Goal: Check status: Check status

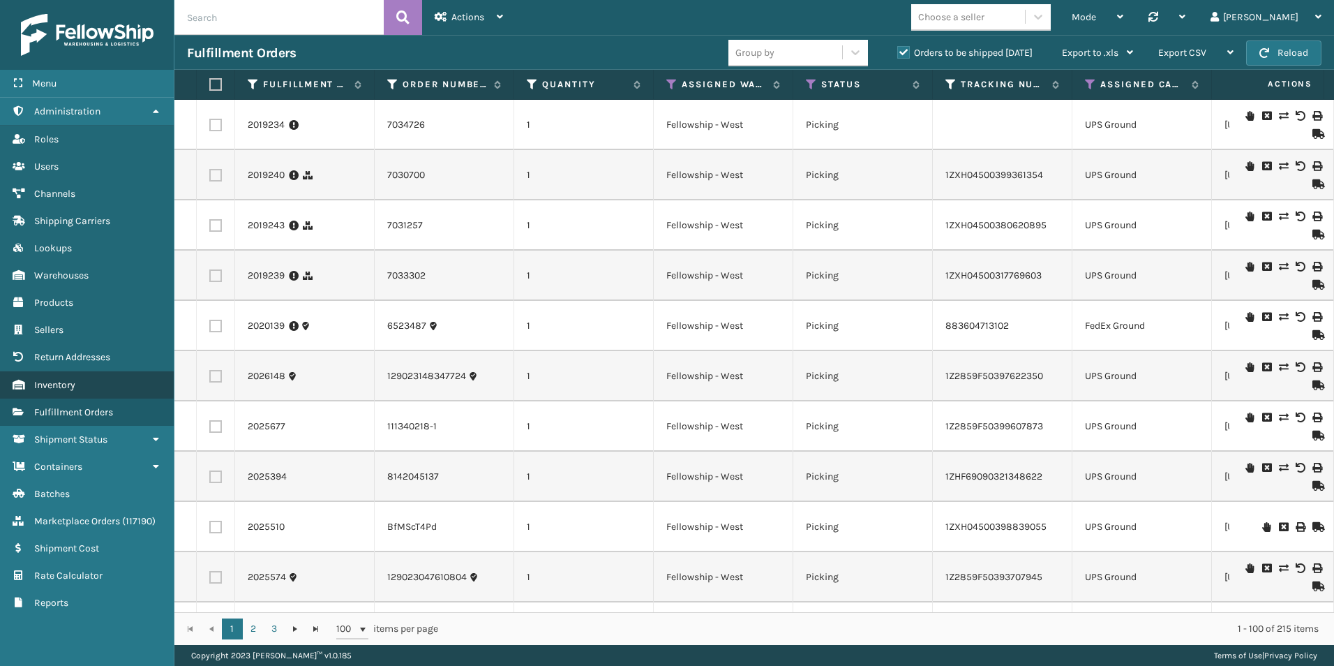
click at [63, 385] on span "Inventory" at bounding box center [54, 385] width 41 height 12
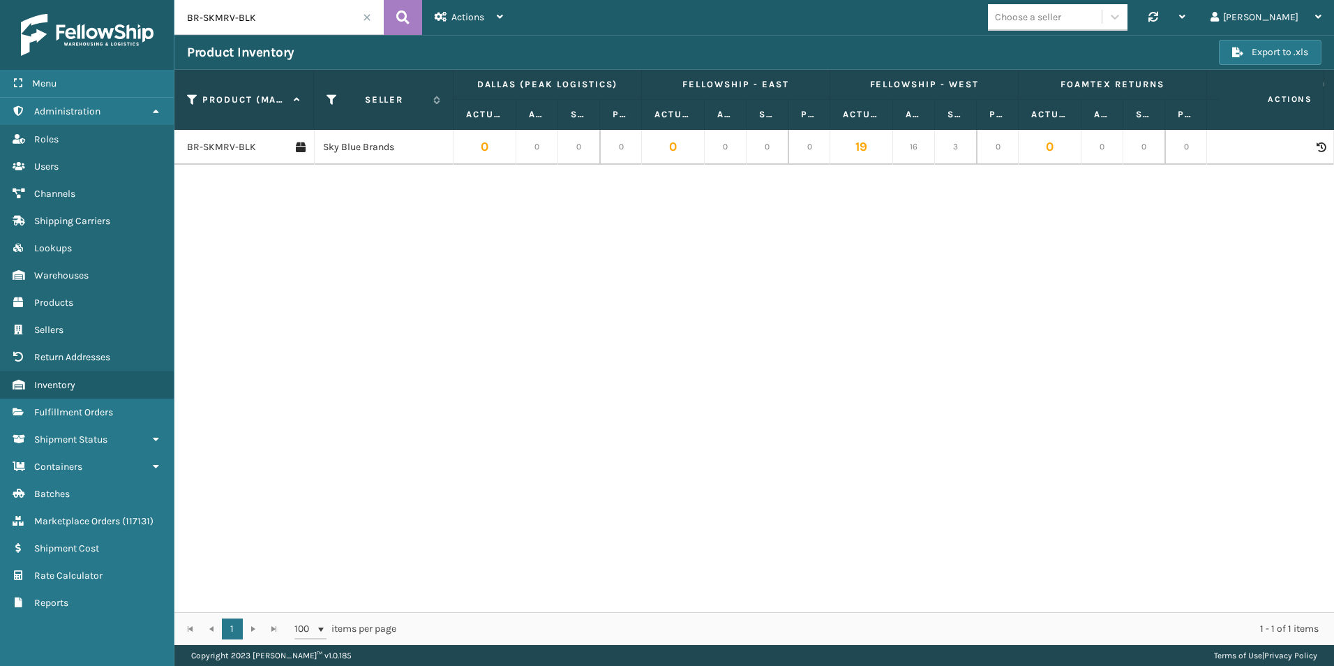
drag, startPoint x: 272, startPoint y: 16, endPoint x: 154, endPoint y: 16, distance: 117.9
click at [154, 0] on div "Menu Administration Roles Users Channels Shipping Carriers Lookups Warehouses P…" at bounding box center [667, 0] width 1334 height 0
paste input "GEN-AB-C-TXL"
type input "GEN-AB-C-TXL"
click at [400, 10] on icon at bounding box center [402, 17] width 13 height 21
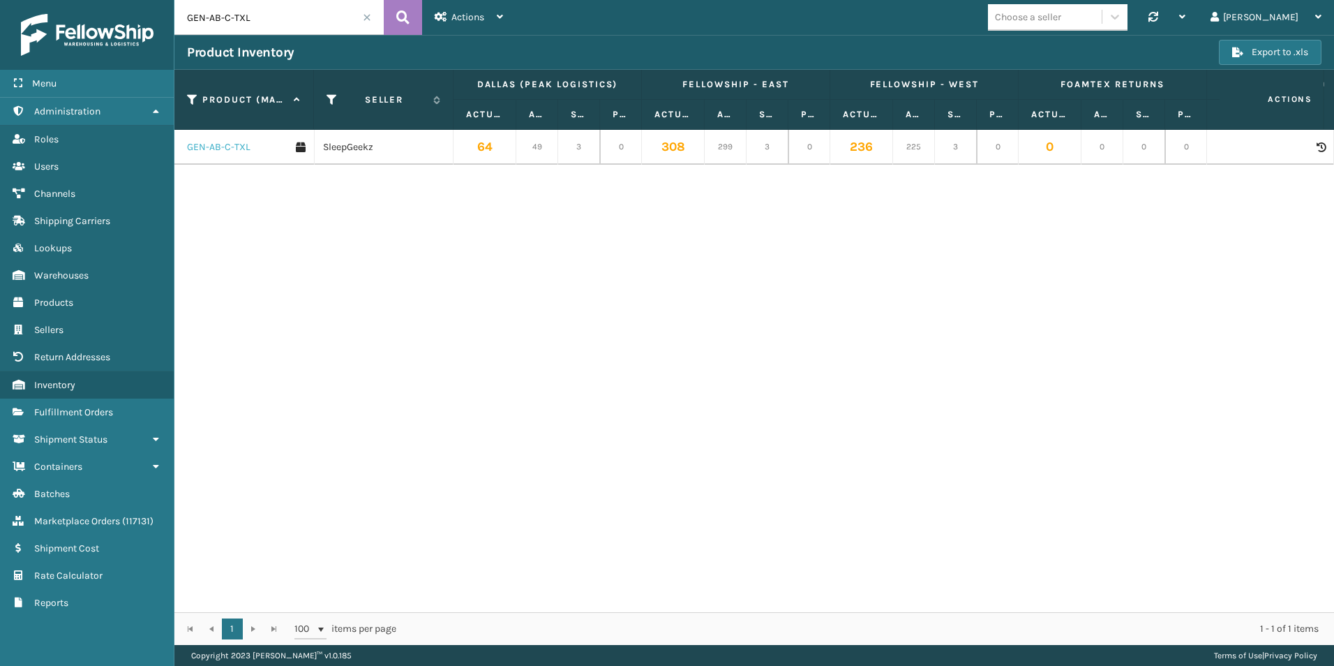
click at [222, 144] on link "GEN-AB-C-TXL" at bounding box center [219, 147] width 64 height 14
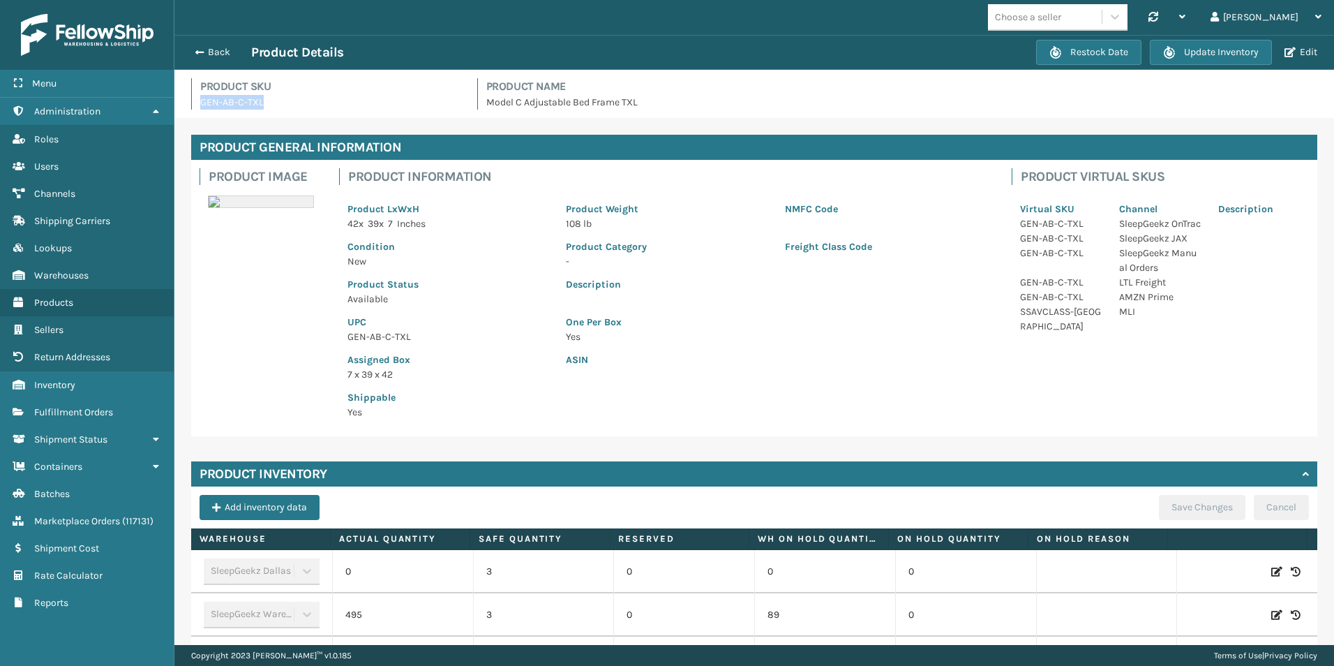
drag, startPoint x: 200, startPoint y: 100, endPoint x: 257, endPoint y: 105, distance: 56.7
click at [257, 105] on p "GEN-AB-C-TXL" at bounding box center [330, 102] width 260 height 15
drag, startPoint x: 257, startPoint y: 105, endPoint x: 244, endPoint y: 100, distance: 14.1
copy p "GEN-AB-C-[GEOGRAPHIC_DATA]"
click at [202, 49] on span "button" at bounding box center [197, 52] width 8 height 10
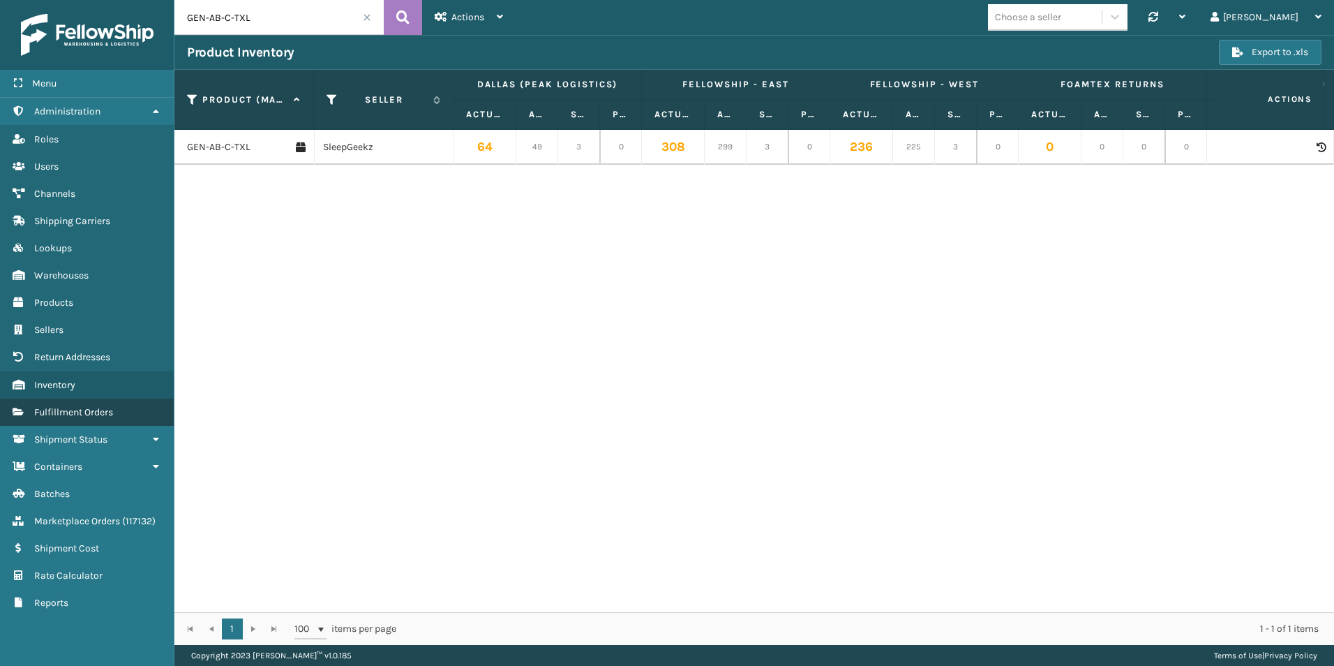
drag, startPoint x: 87, startPoint y: 414, endPoint x: 278, endPoint y: 223, distance: 269.9
click at [88, 414] on span "Fulfillment Orders" at bounding box center [73, 412] width 79 height 12
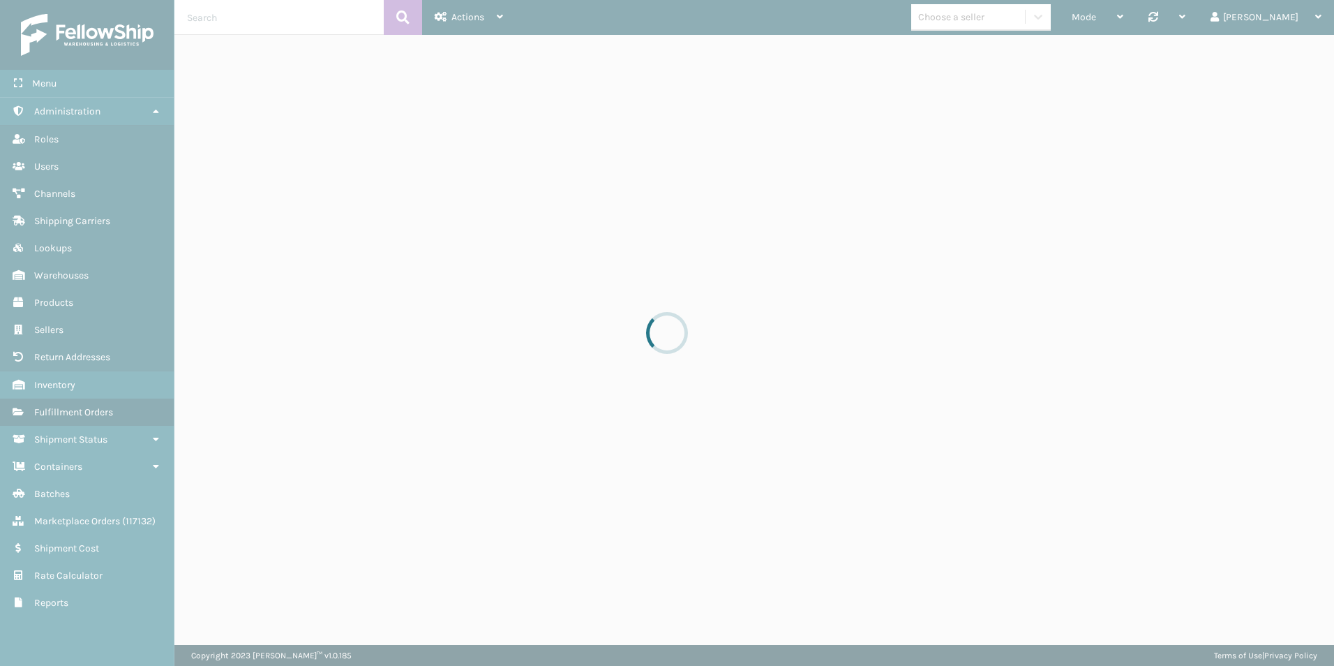
click at [247, 17] on div at bounding box center [667, 333] width 1334 height 666
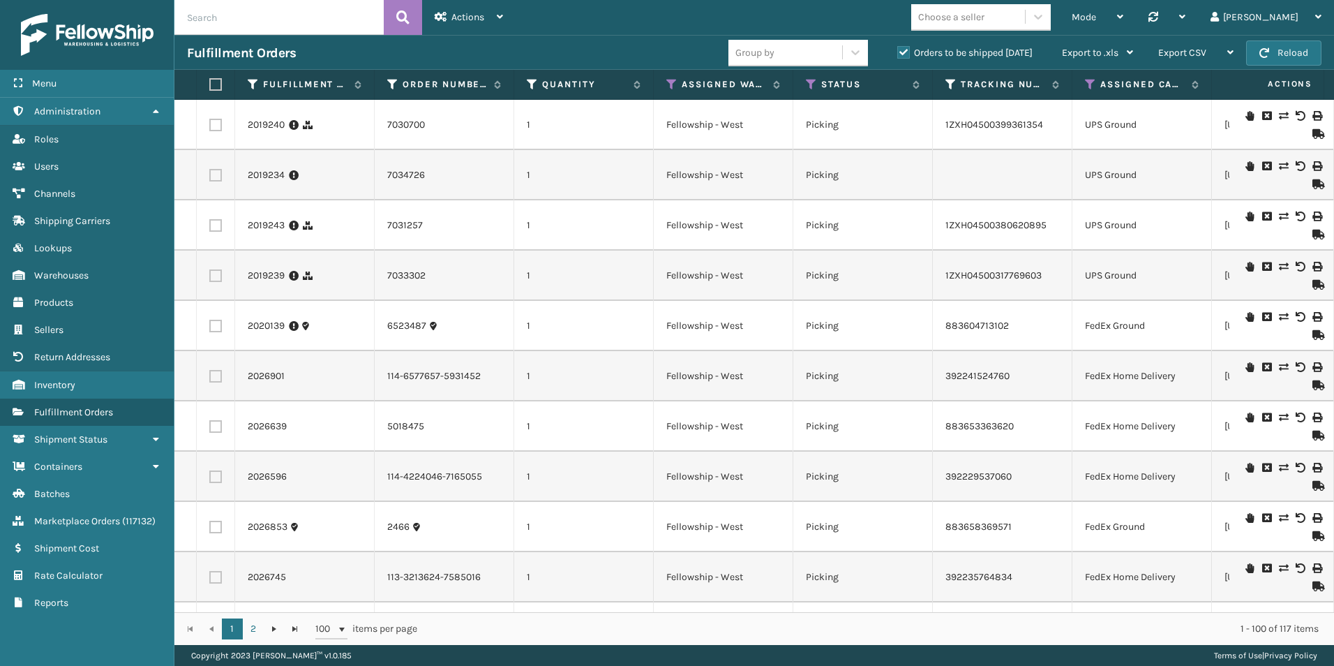
paste input "6511477"
type input "6511477"
click at [403, 10] on icon at bounding box center [402, 17] width 13 height 21
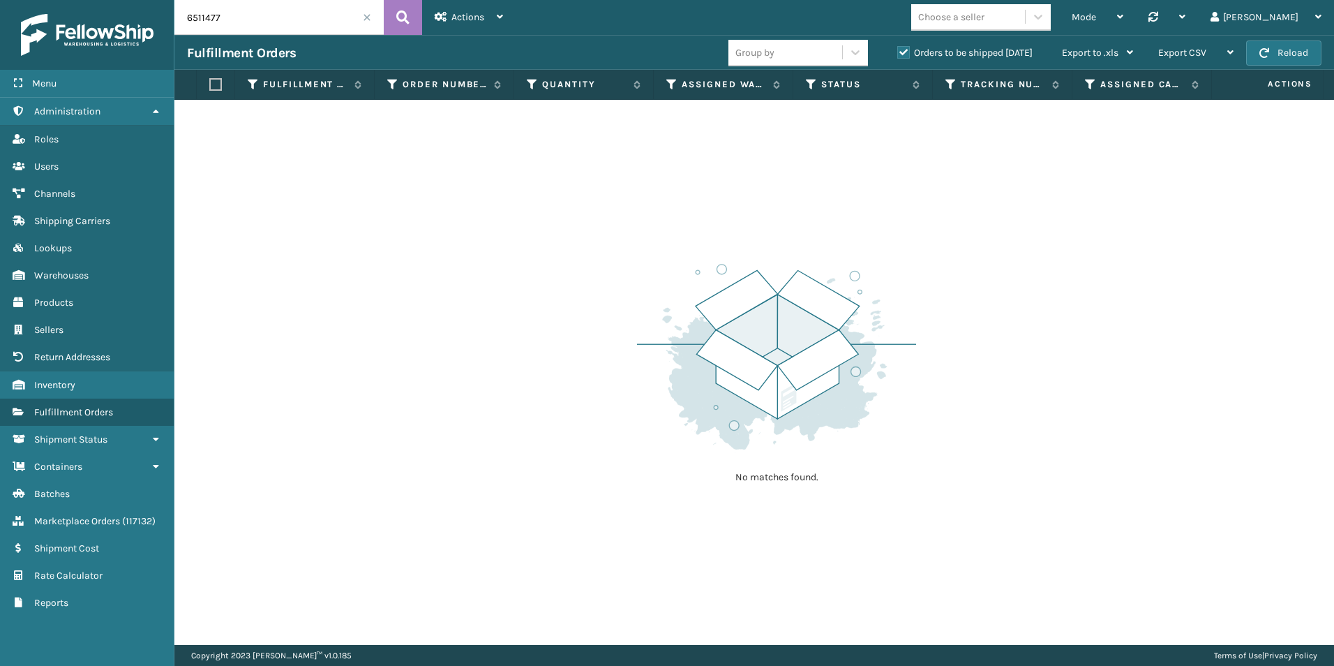
click at [897, 54] on label "Orders to be shipped [DATE]" at bounding box center [964, 53] width 135 height 12
click at [897, 54] on input "Orders to be shipped [DATE]" at bounding box center [897, 49] width 1 height 9
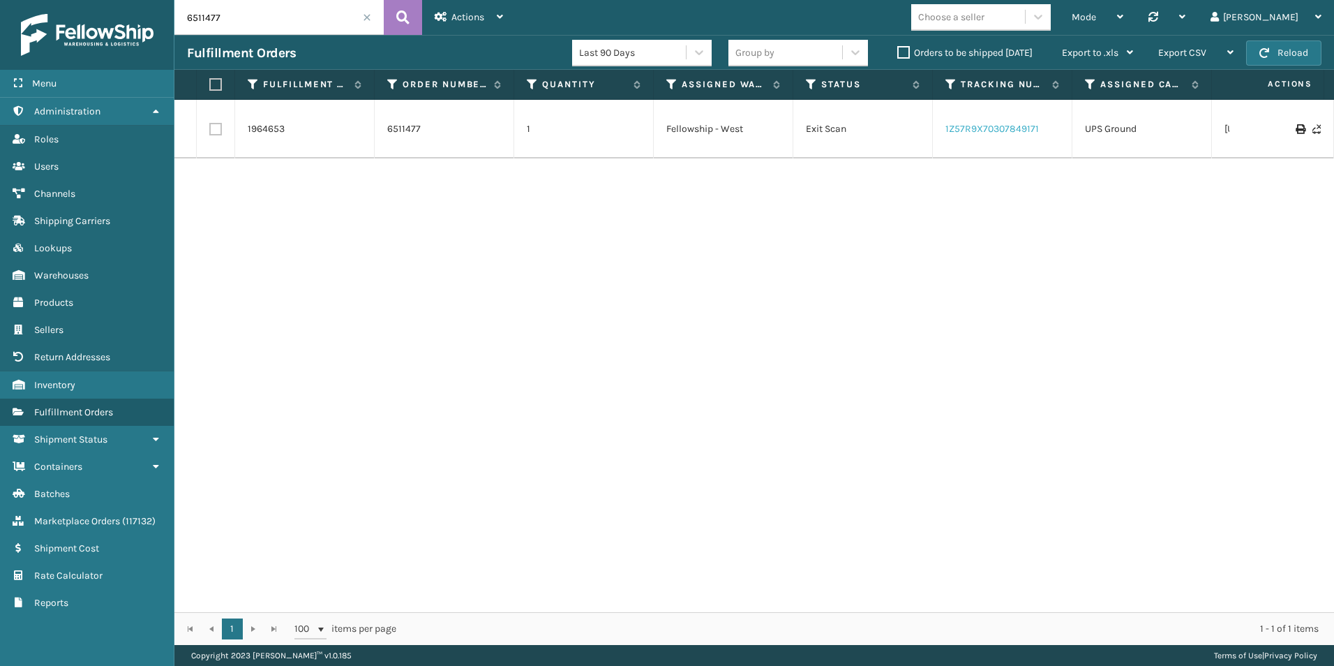
click at [965, 126] on link "1Z57R9X70307849171" at bounding box center [993, 129] width 94 height 12
